Goal: Answer question/provide support: Share knowledge or assist other users

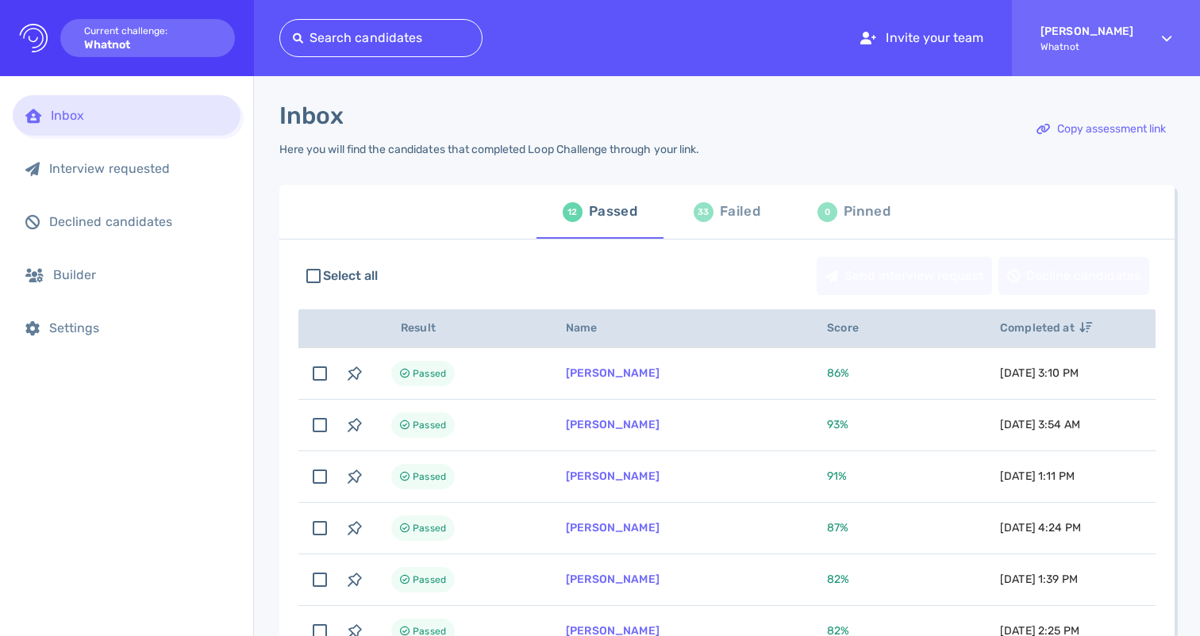
click at [735, 217] on div "Failed" at bounding box center [740, 212] width 40 height 24
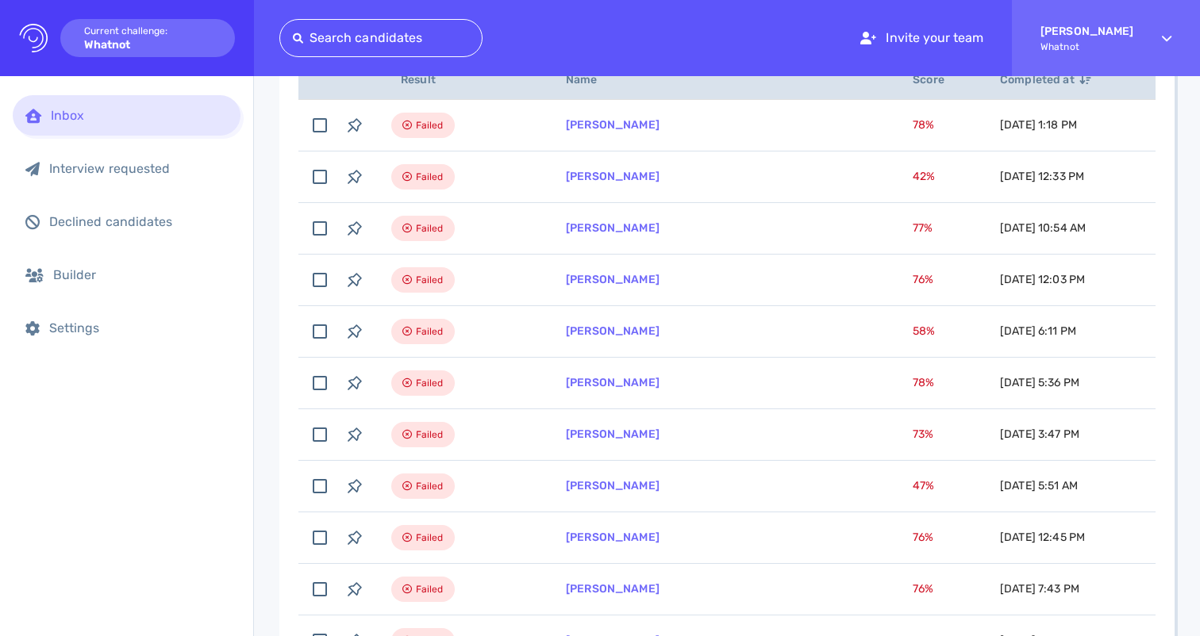
scroll to position [369, 0]
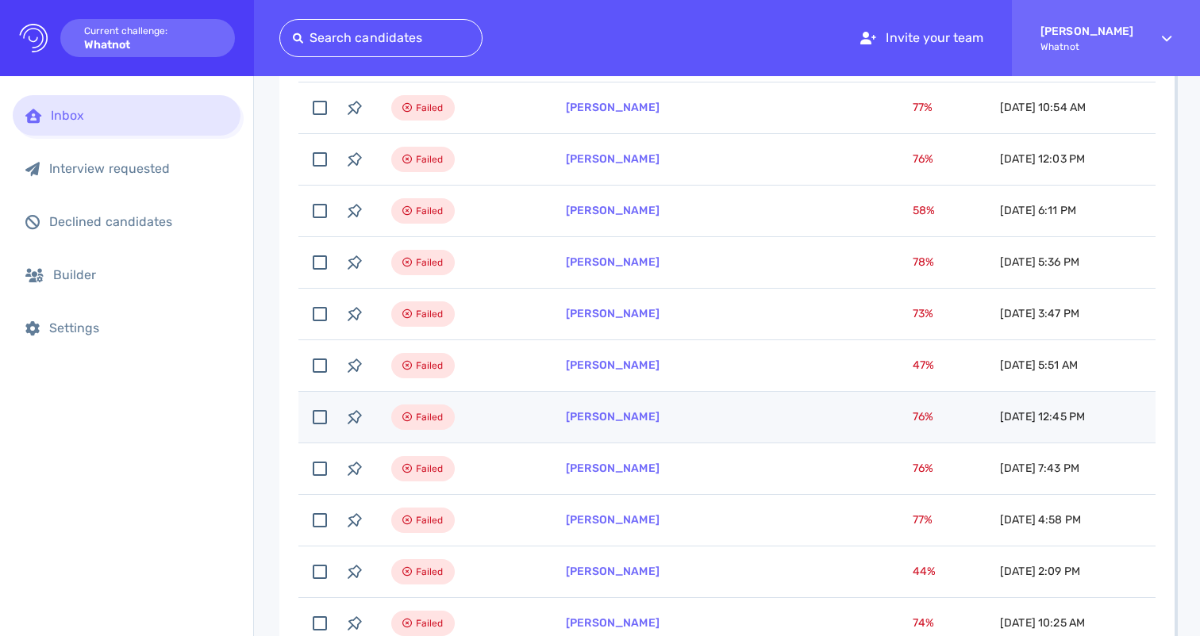
click at [632, 434] on td "[PERSON_NAME]" at bounding box center [720, 418] width 347 height 52
click at [621, 418] on link "[PERSON_NAME]" at bounding box center [613, 416] width 94 height 13
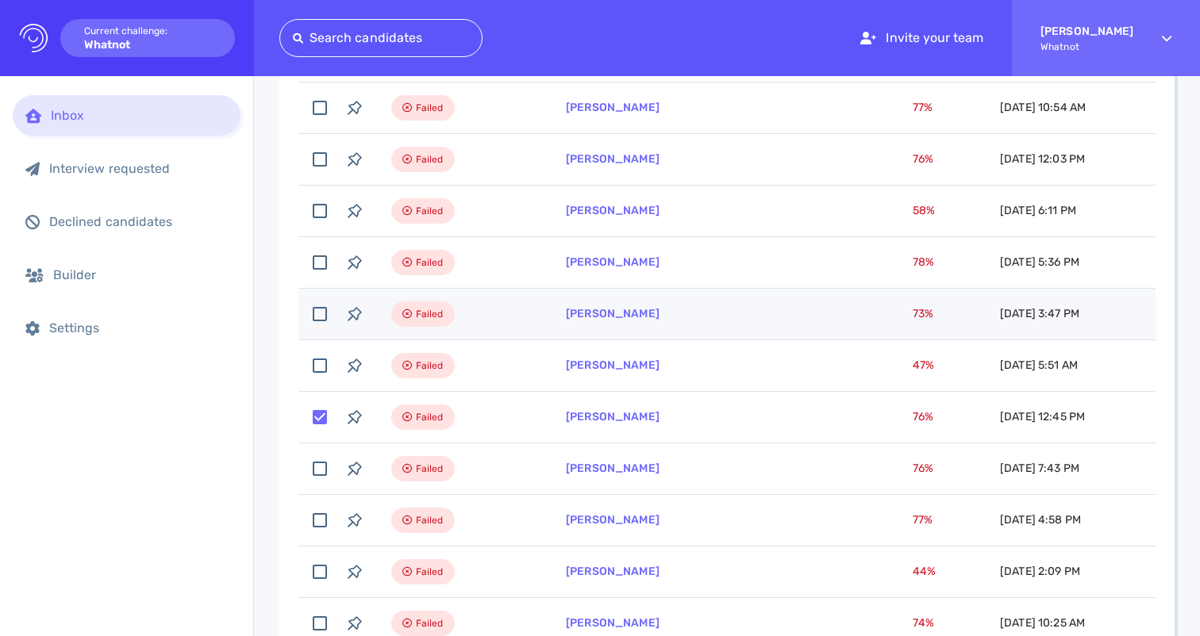
scroll to position [0, 0]
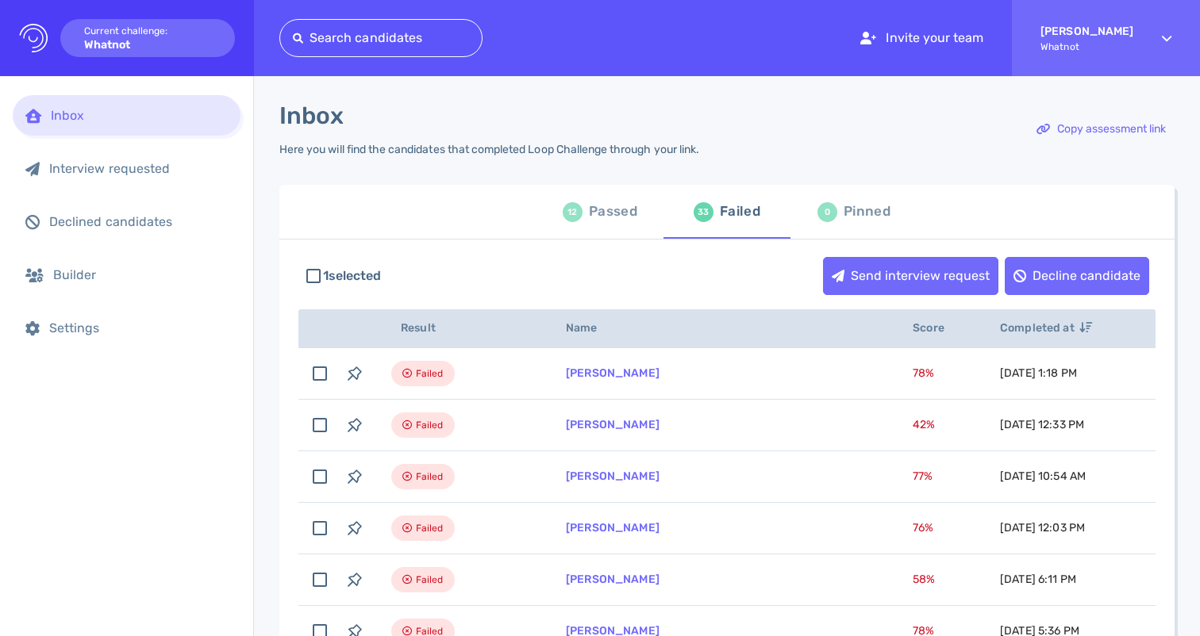
click at [607, 213] on div "Passed" at bounding box center [613, 212] width 48 height 24
checkbox input "false"
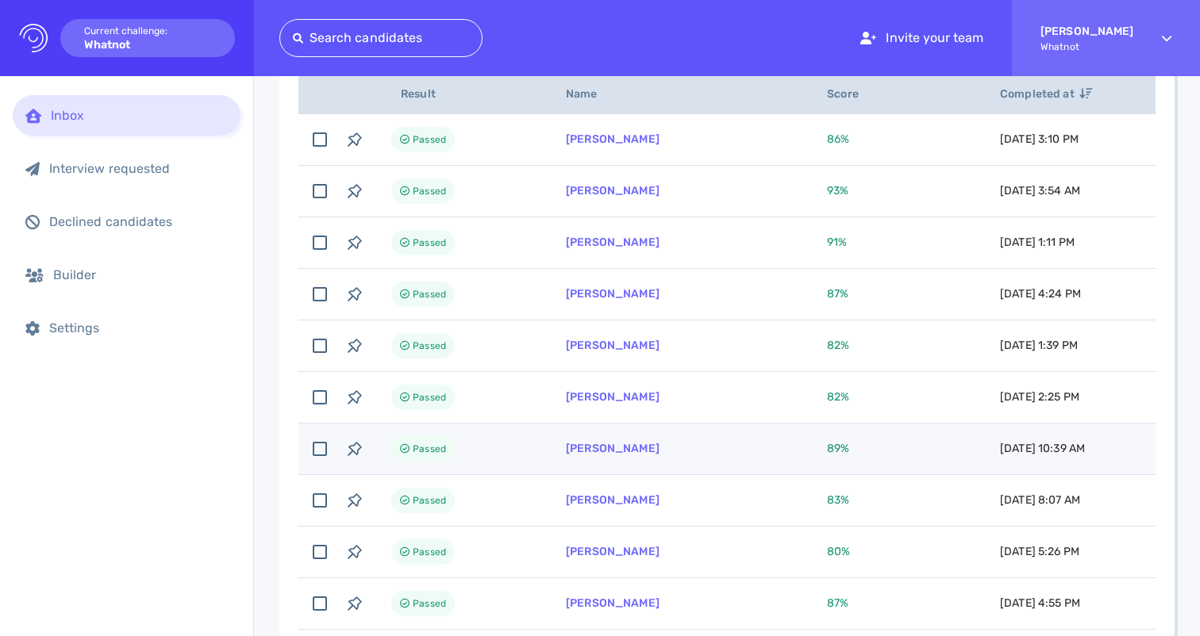
scroll to position [216, 0]
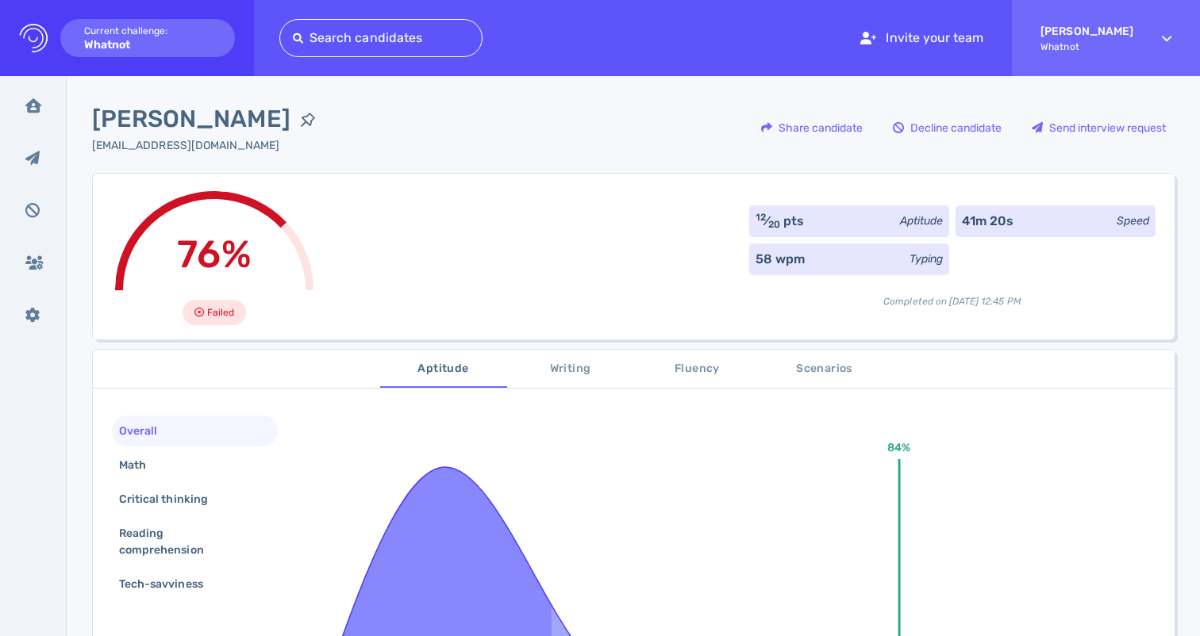
click at [424, 256] on div "76% Failed 12 ⁄ 20 pts Aptitude 41m 20s Speed 58 wpm Typing Completed on [DATE]…" at bounding box center [633, 256] width 1082 height 167
click at [211, 120] on span "[PERSON_NAME]" at bounding box center [191, 120] width 198 height 36
copy div "[PERSON_NAME]"
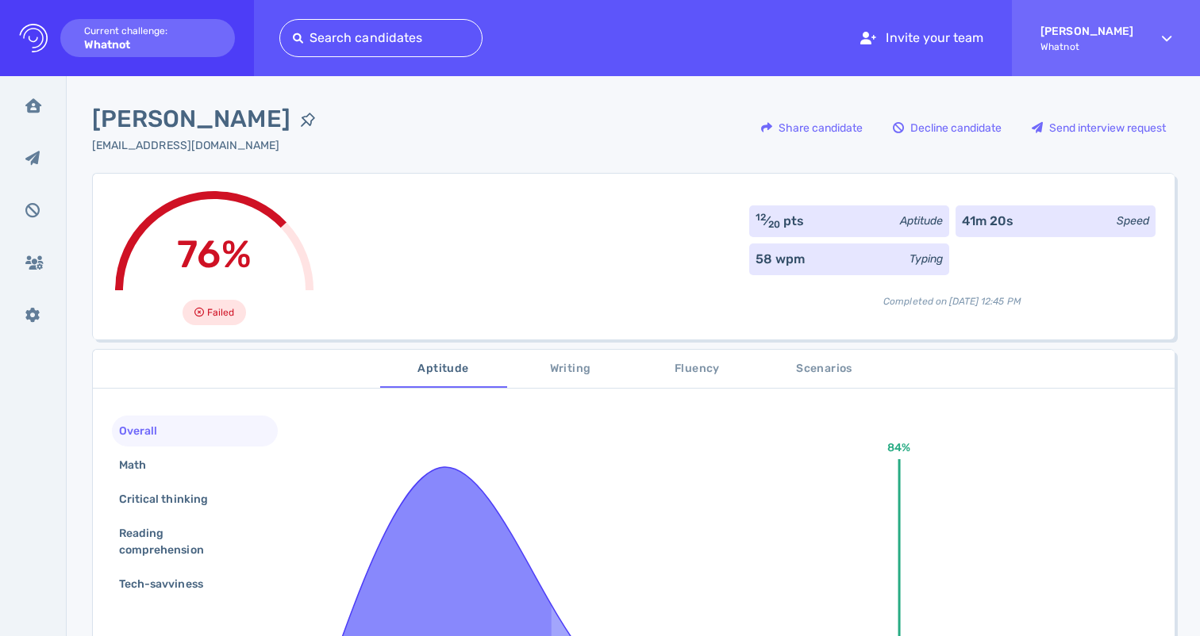
click at [590, 121] on div "[PERSON_NAME] [EMAIL_ADDRESS][DOMAIN_NAME] Share candidate Decline candidate Se…" at bounding box center [633, 137] width 1082 height 71
click at [211, 121] on span "[PERSON_NAME]" at bounding box center [191, 120] width 198 height 36
click at [155, 114] on span "[PERSON_NAME]" at bounding box center [191, 120] width 198 height 36
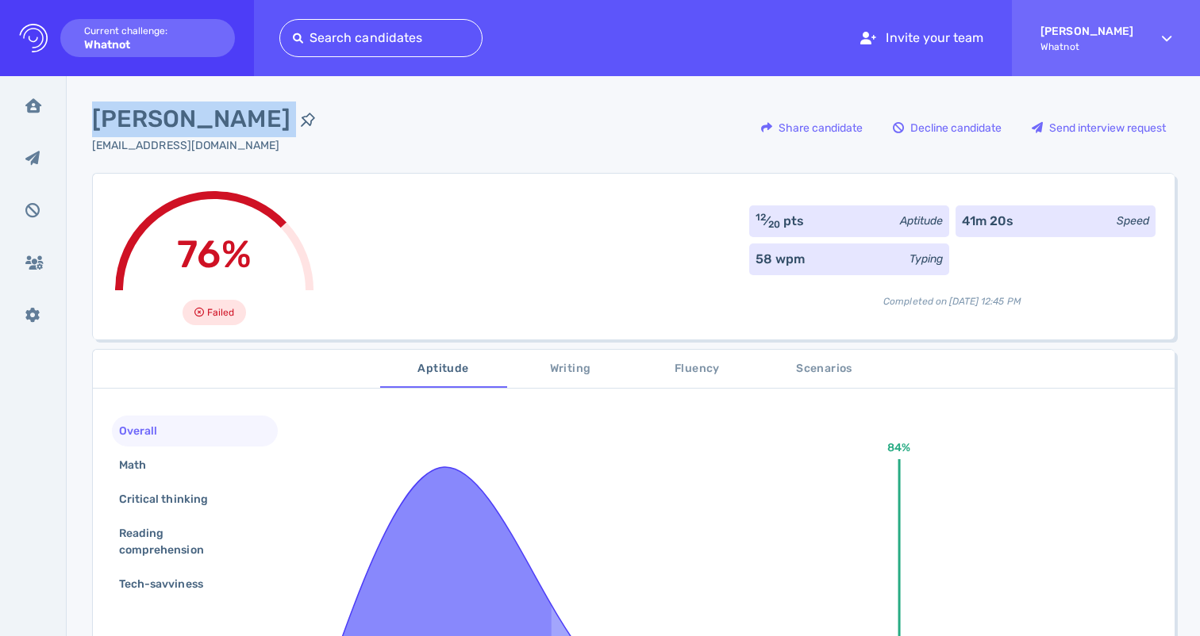
click at [155, 114] on span "[PERSON_NAME]" at bounding box center [191, 120] width 198 height 36
copy div "[PERSON_NAME]"
